Goal: Navigation & Orientation: Find specific page/section

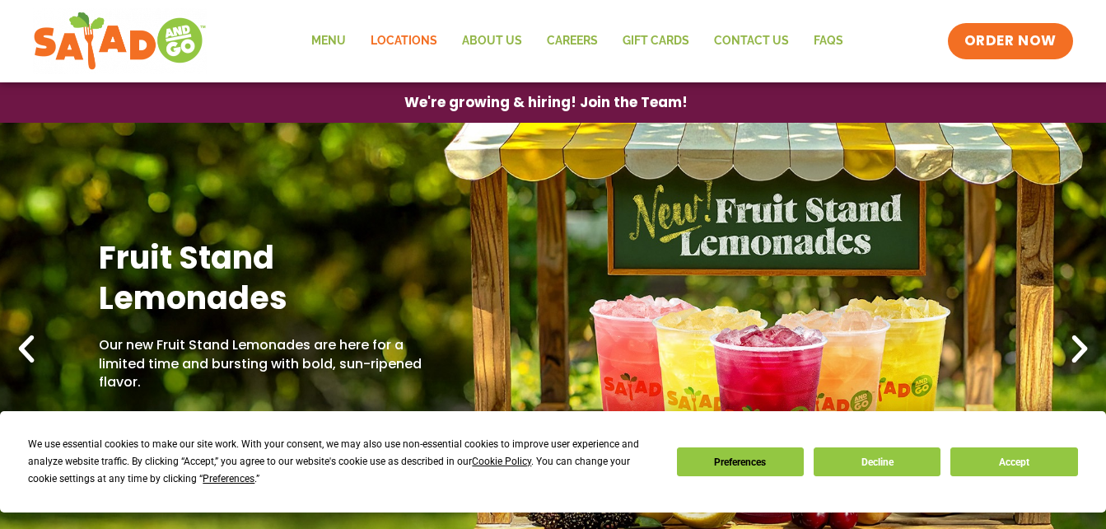
click at [403, 37] on link "Locations" at bounding box center [403, 41] width 91 height 38
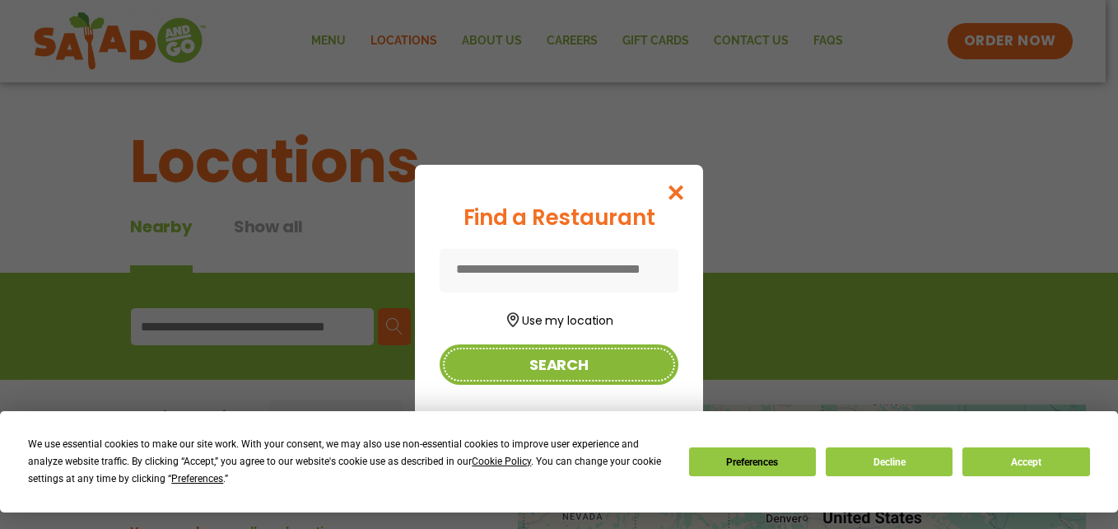
click at [546, 352] on button "Search" at bounding box center [559, 364] width 239 height 40
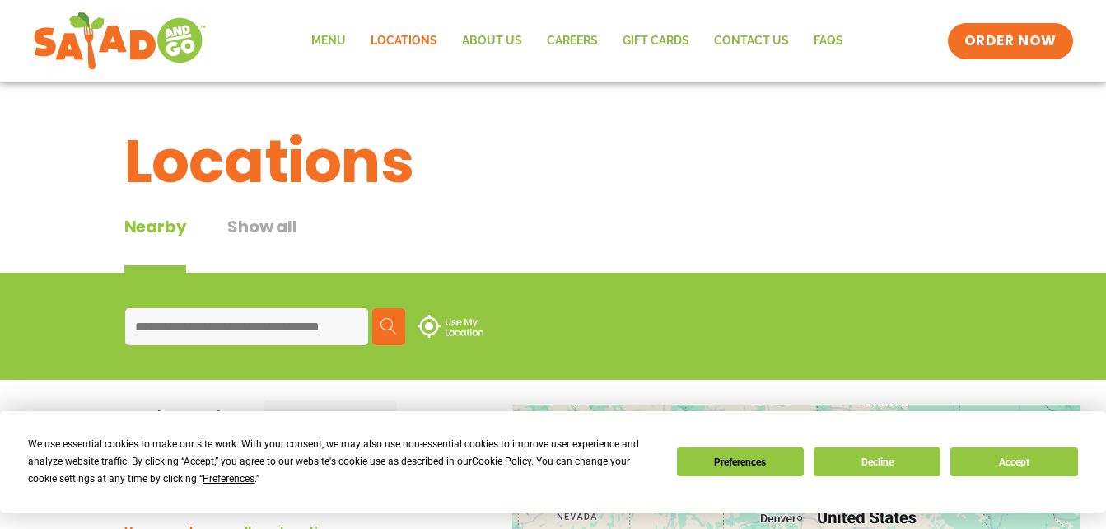
click at [134, 324] on input at bounding box center [246, 326] width 243 height 37
type input "*****"
click at [386, 328] on img at bounding box center [388, 326] width 16 height 16
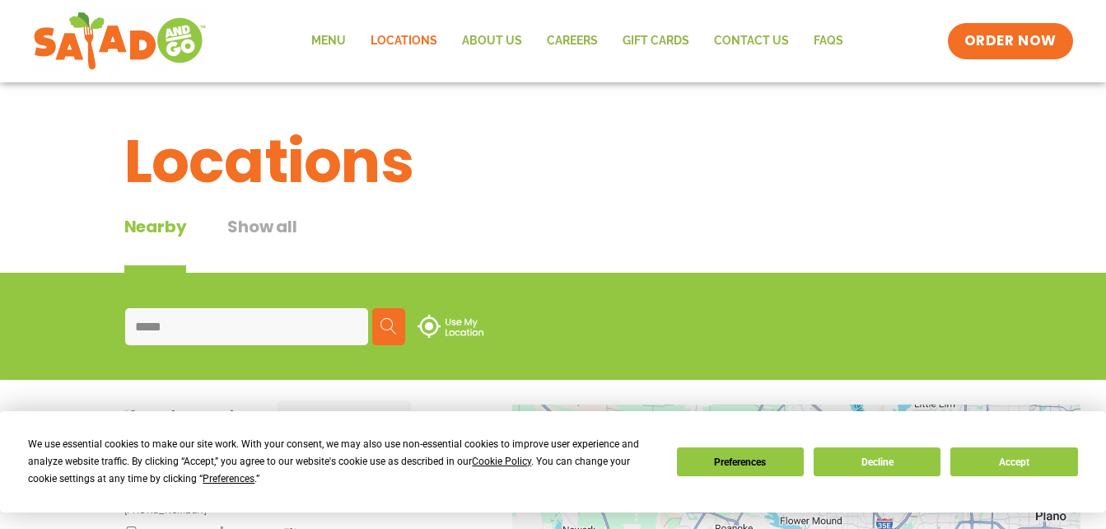
click at [382, 319] on img at bounding box center [388, 326] width 16 height 16
click at [456, 316] on img at bounding box center [450, 325] width 66 height 23
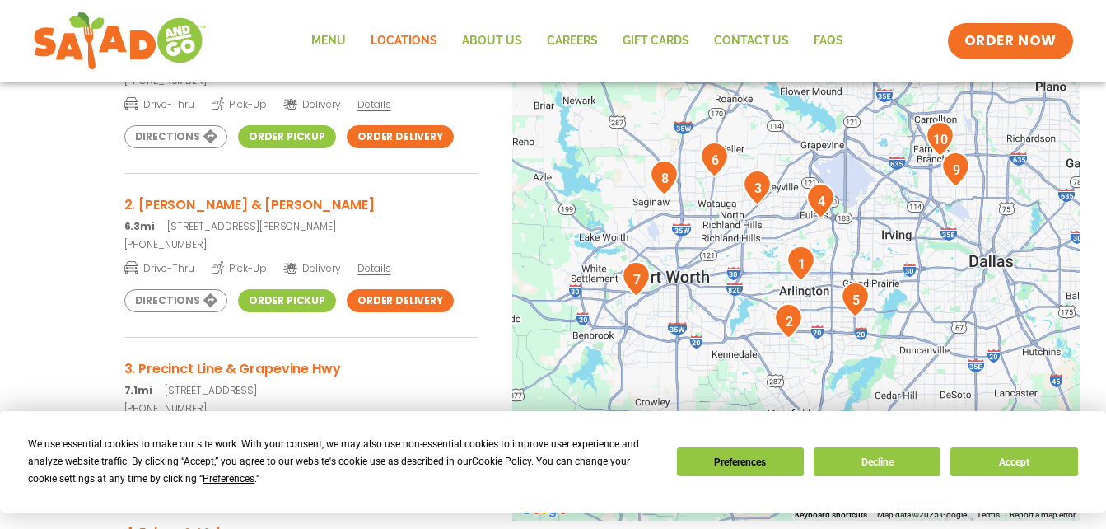
scroll to position [391, 0]
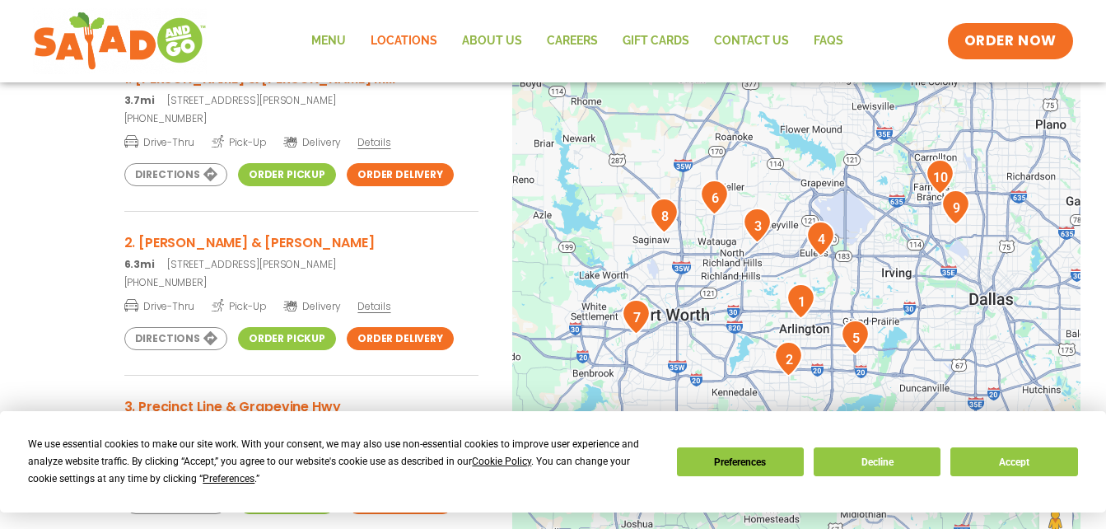
click at [174, 336] on link "Directions" at bounding box center [175, 338] width 103 height 23
